Goal: Task Accomplishment & Management: Complete application form

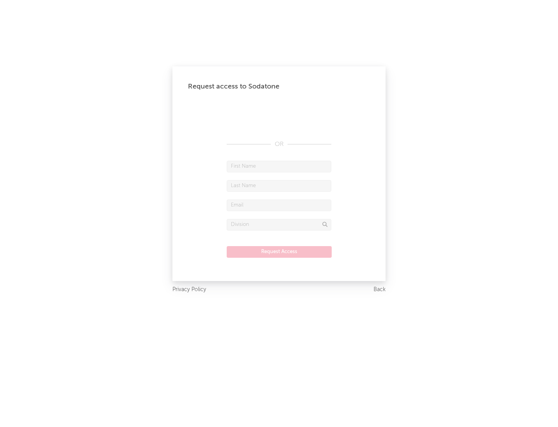
click at [279, 166] on input "text" at bounding box center [279, 167] width 105 height 12
type input "[PERSON_NAME]"
click at [279, 185] on input "text" at bounding box center [279, 186] width 105 height 12
type input "[PERSON_NAME]"
click at [279, 205] on input "text" at bounding box center [279, 205] width 105 height 12
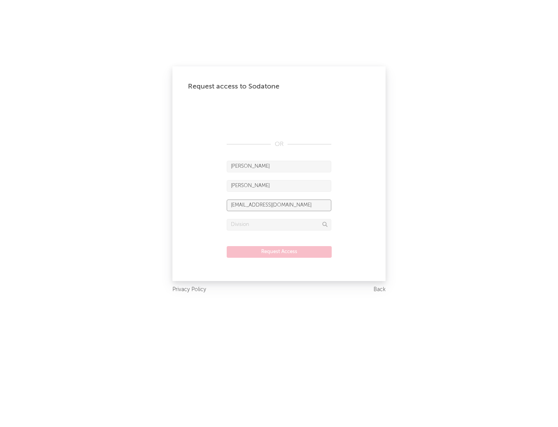
type input "[EMAIL_ADDRESS][DOMAIN_NAME]"
click at [279, 224] on input "text" at bounding box center [279, 225] width 105 height 12
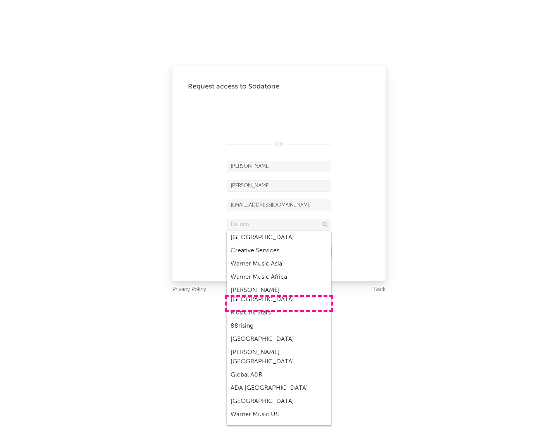
click at [279, 306] on div "Music All Stars" at bounding box center [279, 312] width 105 height 13
type input "Music All Stars"
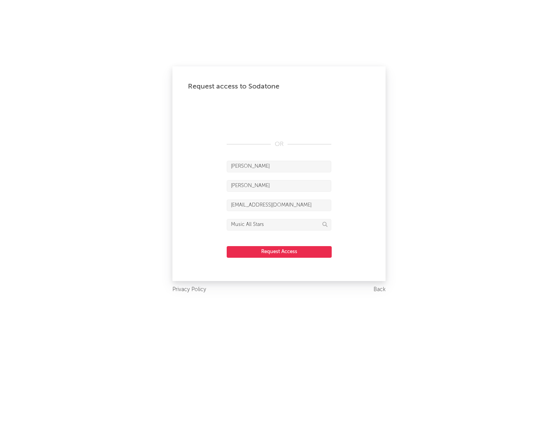
click at [279, 251] on button "Request Access" at bounding box center [279, 252] width 105 height 12
